Goal: Find specific page/section: Find specific page/section

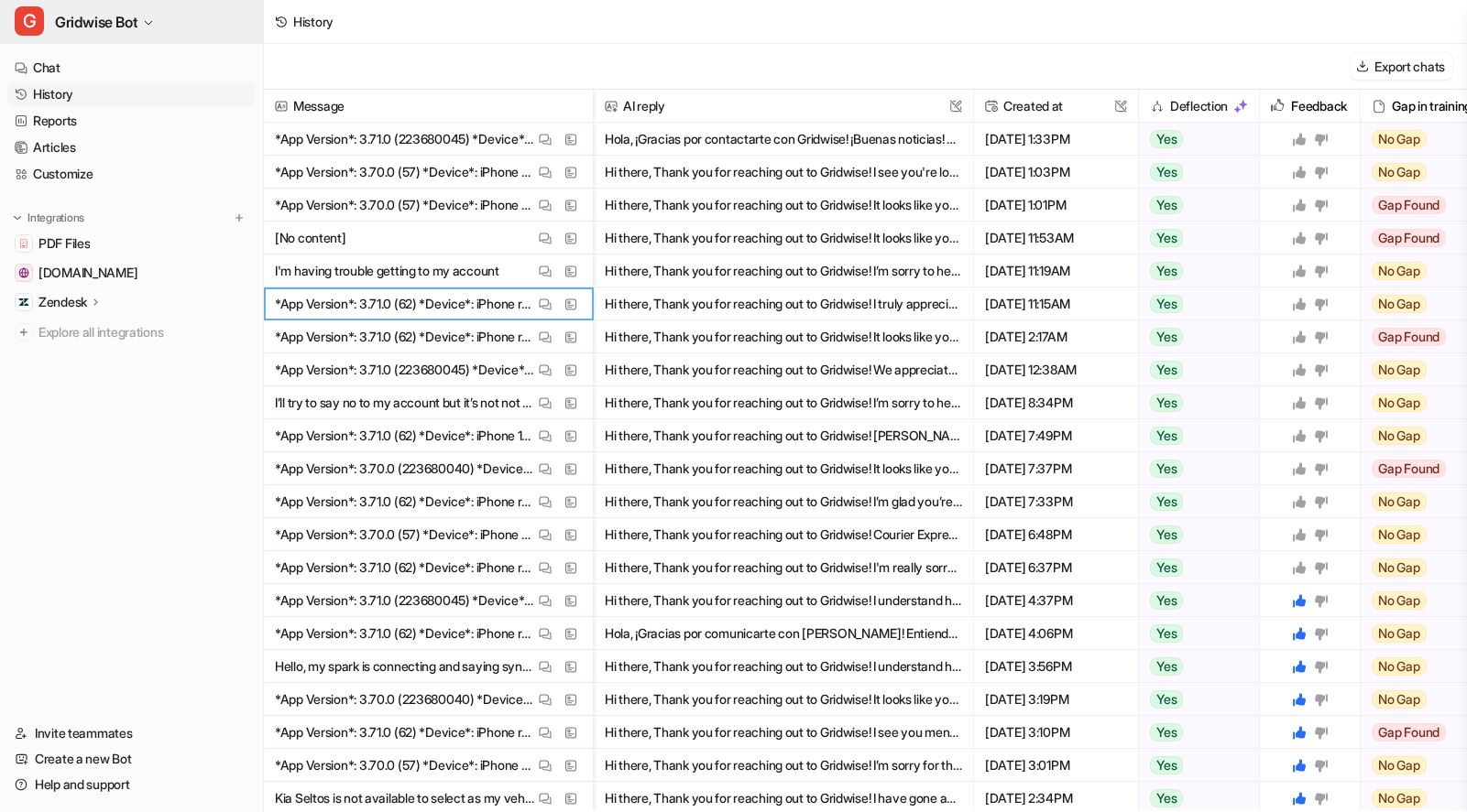
click at [124, 4] on button "G Gridwise Bot" at bounding box center [131, 22] width 263 height 44
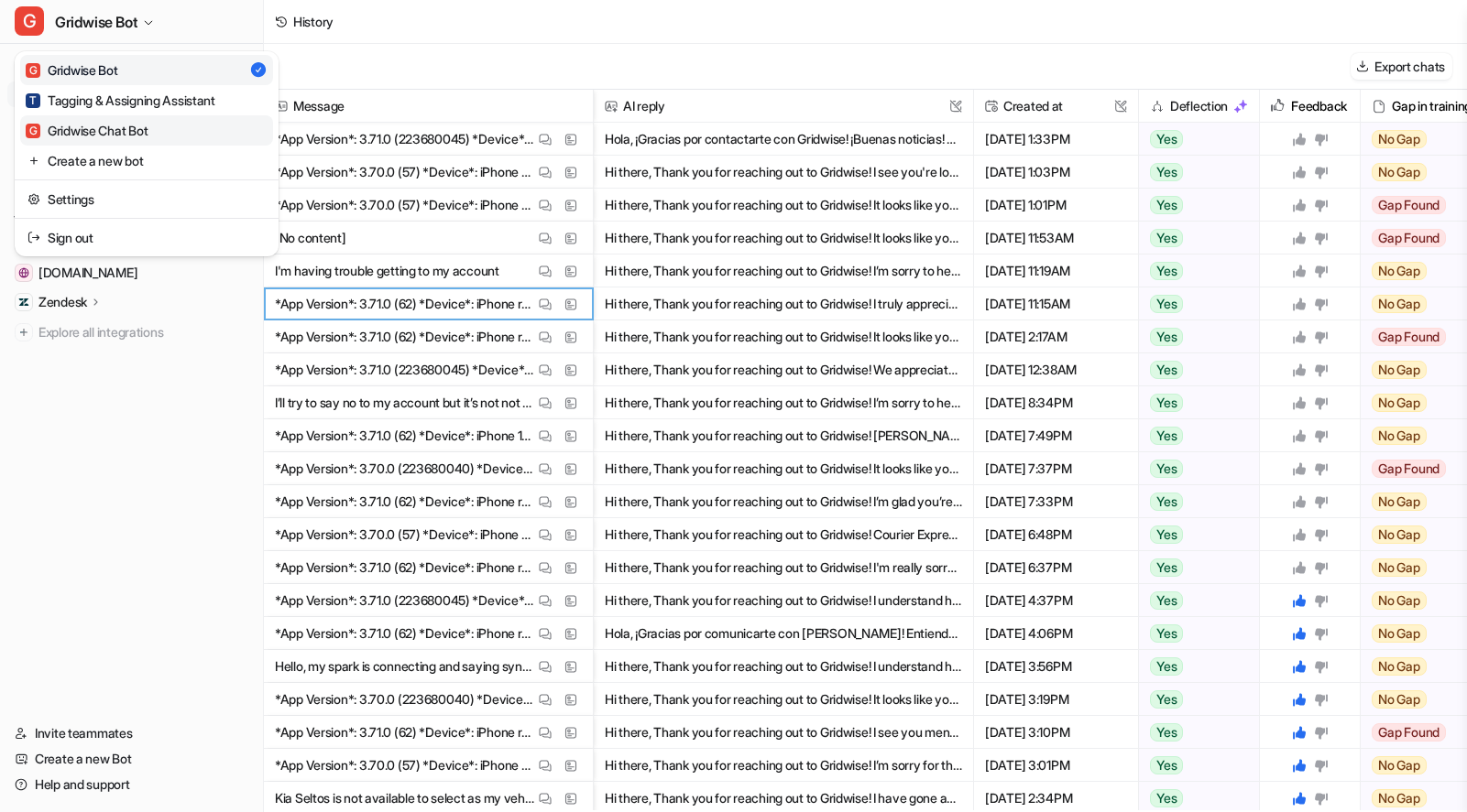
click at [146, 126] on div "G Gridwise Chat Bot" at bounding box center [86, 130] width 122 height 19
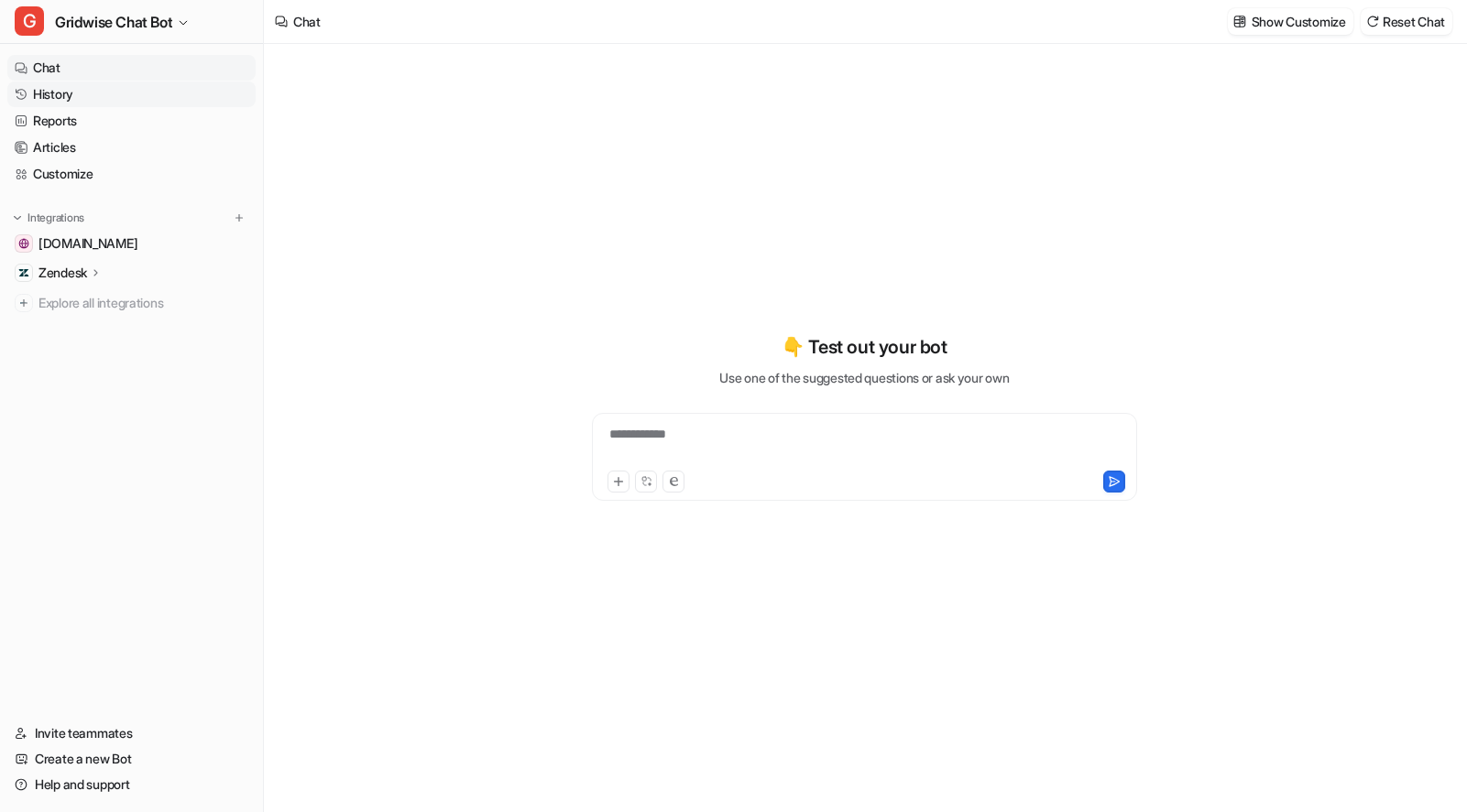
click at [84, 92] on link "History" at bounding box center [131, 94] width 248 height 26
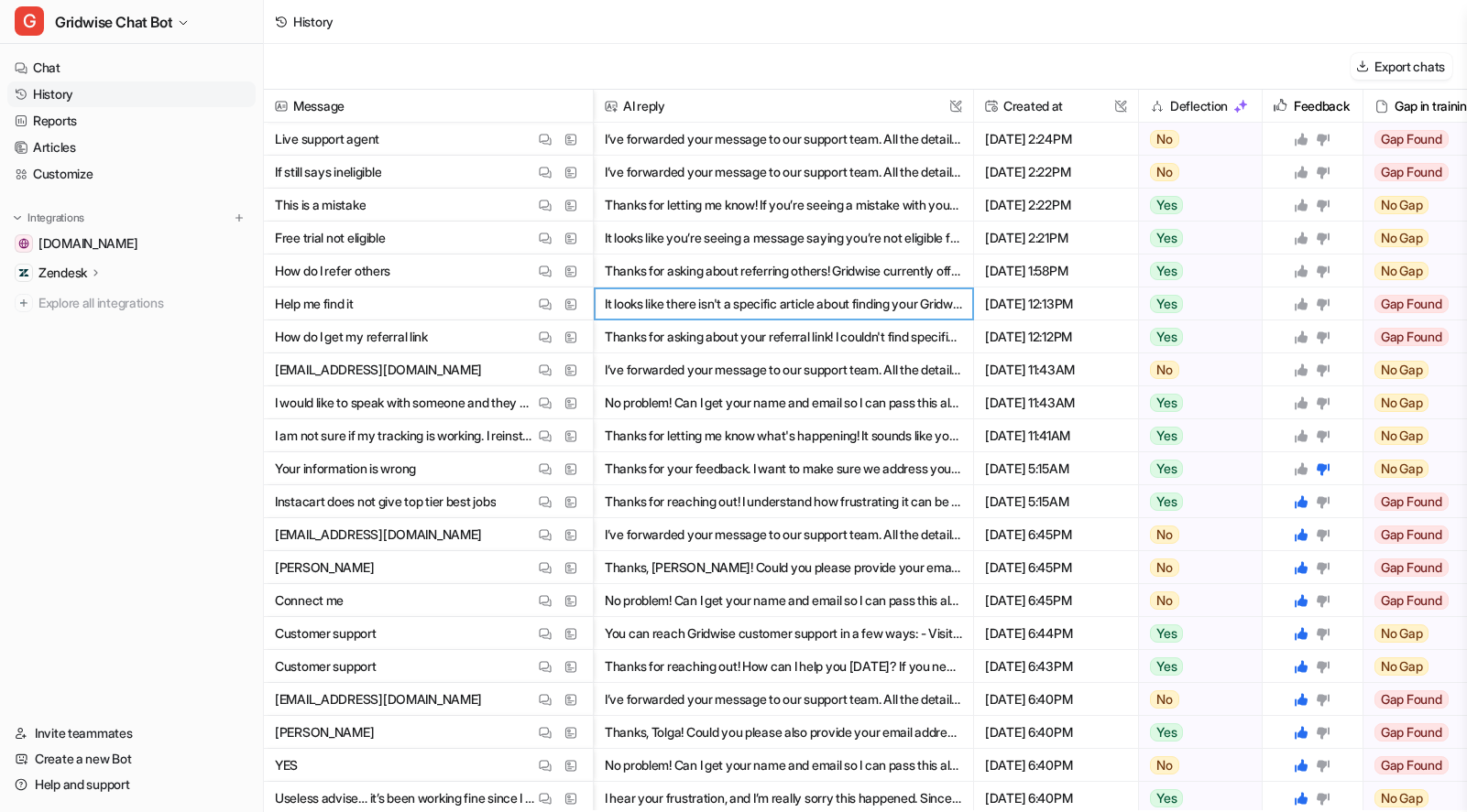
click at [883, 27] on div "History" at bounding box center [865, 22] width 1203 height 44
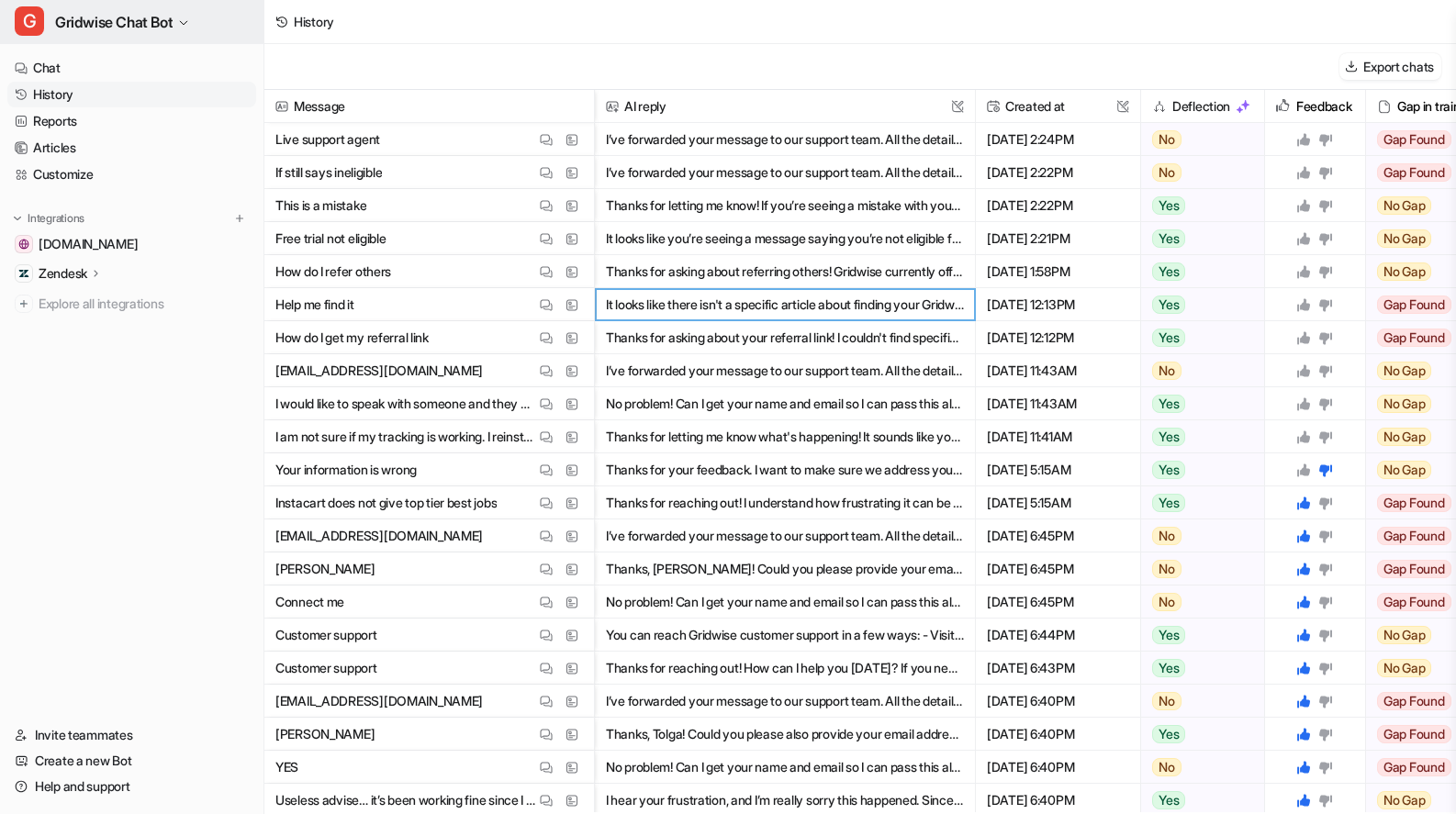
click at [144, 17] on span "Gridwise Chat Bot" at bounding box center [113, 22] width 117 height 26
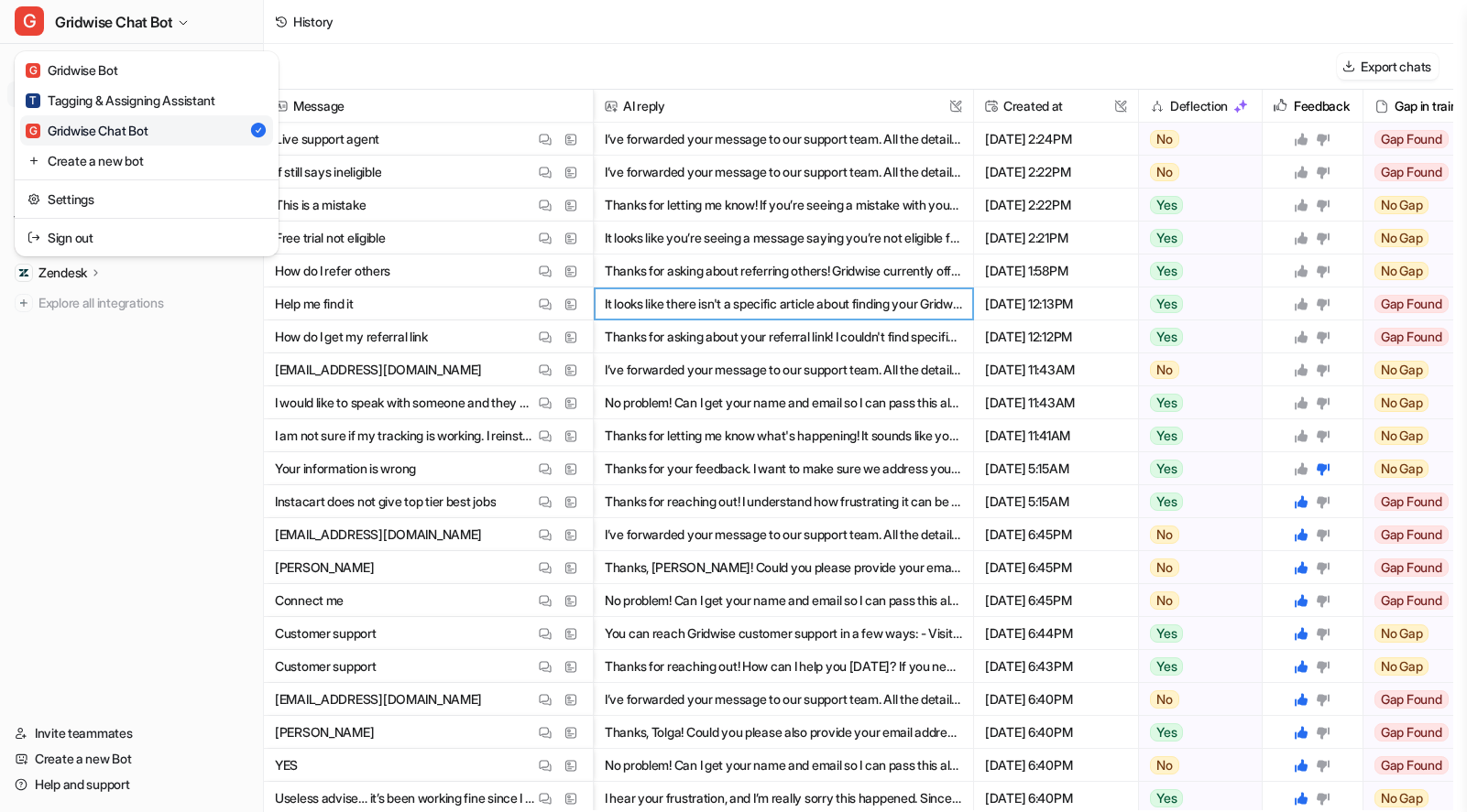
click at [1115, 39] on div "G Gridwise Chat Bot G Gridwise Bot T Tagging & Assigning Assistant G Gridwise C…" at bounding box center [726, 406] width 1453 height 812
